Goal: Book appointment/travel/reservation

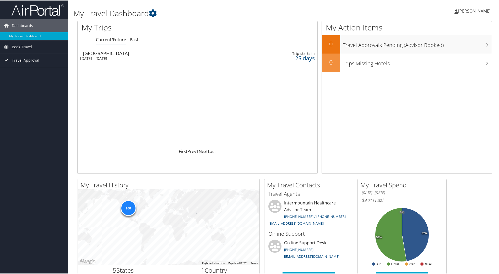
click at [101, 59] on div "Mon 3 Nov 2025 - Wed 5 Nov 2025" at bounding box center [155, 58] width 150 height 5
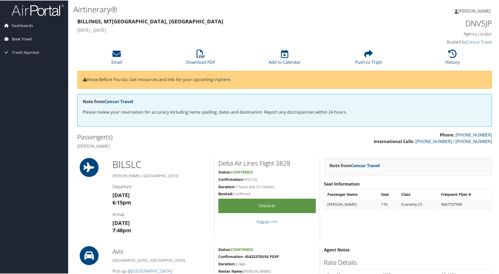
click at [21, 38] on span "Book Travel" at bounding box center [22, 38] width 20 height 13
click at [27, 59] on link "Book/Manage Online Trips" at bounding box center [34, 57] width 68 height 8
